Goal: Task Accomplishment & Management: Manage account settings

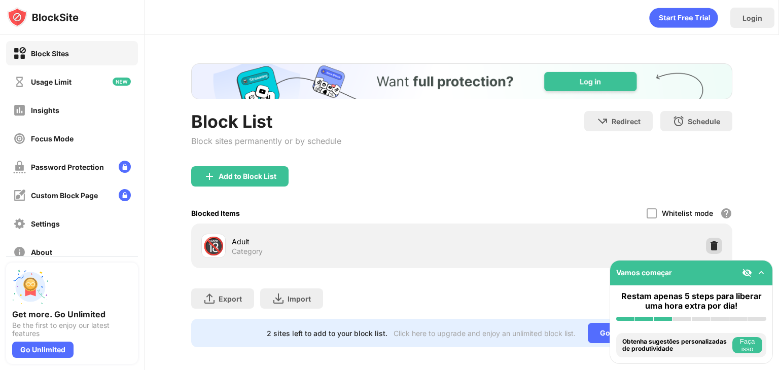
click at [709, 249] on img at bounding box center [714, 246] width 10 height 10
